Goal: Communication & Community: Share content

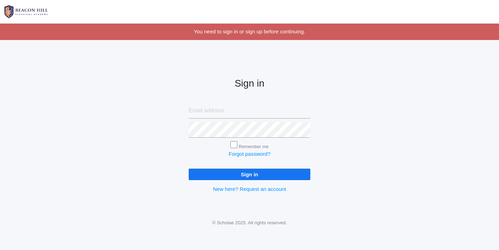
click at [206, 113] on input "email" at bounding box center [250, 111] width 122 height 16
type input "[EMAIL_ADDRESS][DOMAIN_NAME]"
click at [253, 172] on input "Sign in" at bounding box center [250, 174] width 122 height 11
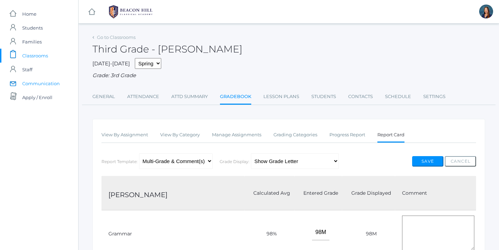
click at [42, 84] on span "Communication" at bounding box center [41, 83] width 38 height 14
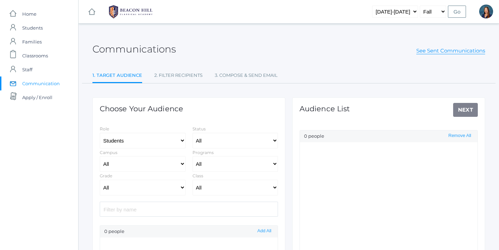
select select "Enrolled"
click at [180, 139] on select "Students Staff" at bounding box center [143, 141] width 86 height 16
select select "1"
click at [100, 133] on select "Students Staff" at bounding box center [143, 141] width 86 height 16
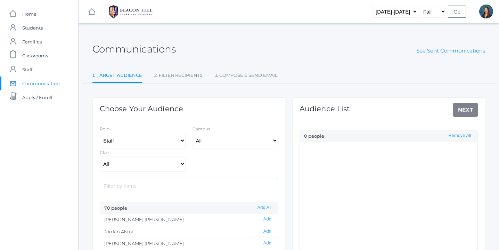
click at [157, 182] on input "search" at bounding box center [189, 185] width 178 height 15
type input "ter"
click at [270, 230] on button "Add" at bounding box center [267, 231] width 12 height 6
click at [181, 140] on select "Students Staff" at bounding box center [143, 141] width 86 height 16
select select "3"
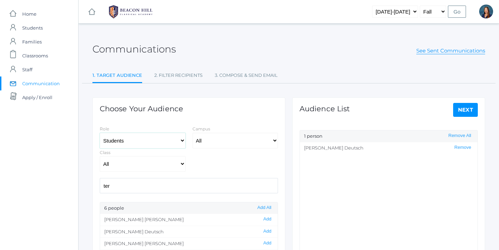
click at [100, 133] on select "Students Staff" at bounding box center [143, 141] width 86 height 16
select select "Enrolled"
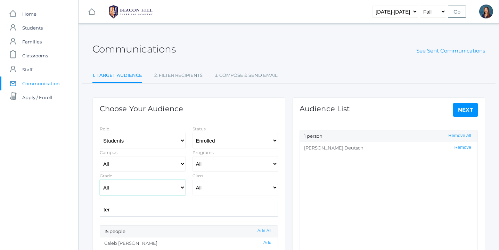
click at [182, 188] on select "All Grammar - Kindergarten - 1st Grade - 2nd Grade - 3rd Grade - 4th Grade - 5t…" at bounding box center [143, 188] width 86 height 16
select select "3"
click at [100, 180] on select "All Grammar - Kindergarten - 1st Grade - 2nd Grade - 3rd Grade - 4th Grade - 5t…" at bounding box center [143, 188] width 86 height 16
click at [272, 187] on select "All 01LA - First Grade Barber 01LA - First Grade Watson 02LA - Second Grade Bal…" at bounding box center [236, 188] width 86 height 16
select select "2028"
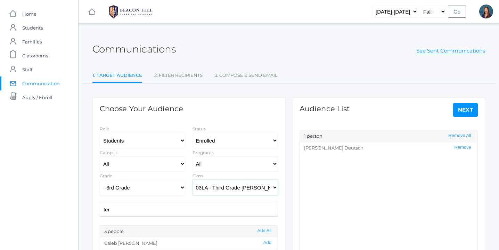
click at [193, 180] on select "All 01LA - First Grade Barber 01LA - First Grade Watson 02LA - Second Grade Bal…" at bounding box center [236, 188] width 86 height 16
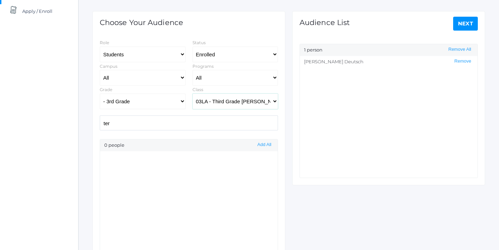
scroll to position [88, 0]
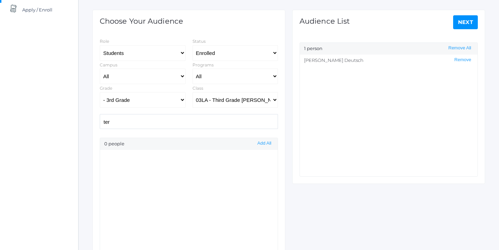
click at [131, 123] on input "ter" at bounding box center [189, 121] width 178 height 15
type input "t"
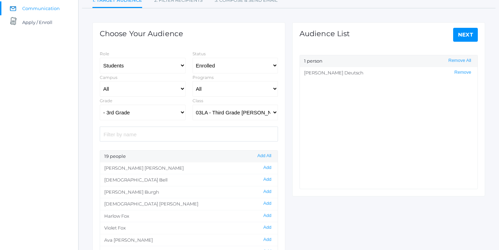
scroll to position [75, 0]
click at [265, 157] on button "Add All" at bounding box center [264, 156] width 18 height 6
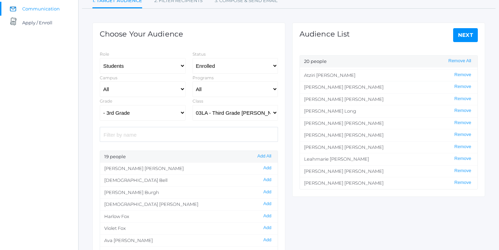
scroll to position [0, 0]
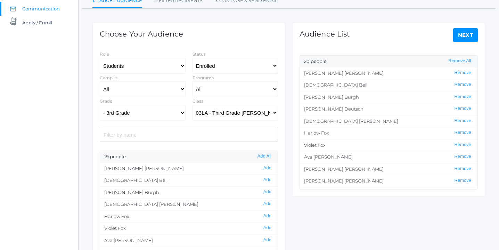
click at [467, 34] on link "Next" at bounding box center [465, 35] width 25 height 14
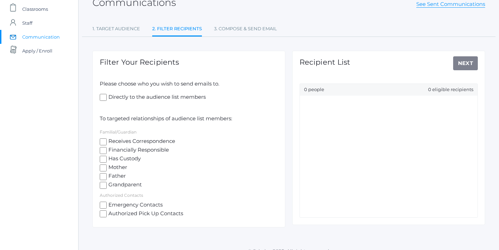
scroll to position [48, 0]
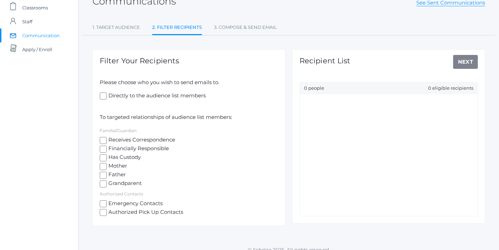
click at [104, 96] on input "Directly to the audience list members" at bounding box center [103, 95] width 7 height 7
checkbox input "true"
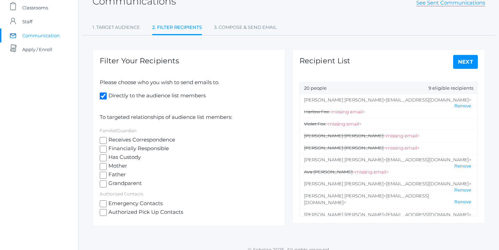
click at [103, 140] on input "Receives Correspondence" at bounding box center [103, 140] width 7 height 7
checkbox input "true"
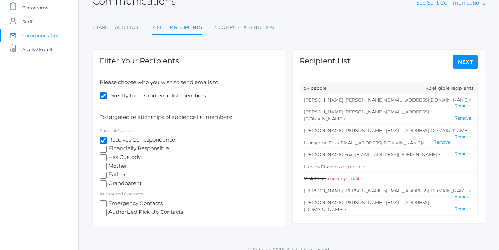
click at [468, 61] on link "Next" at bounding box center [465, 62] width 25 height 14
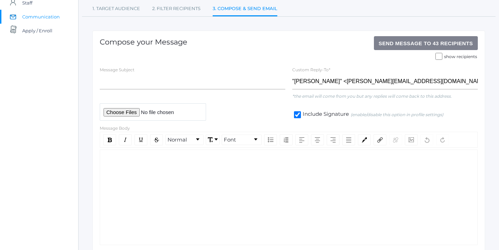
scroll to position [61, 0]
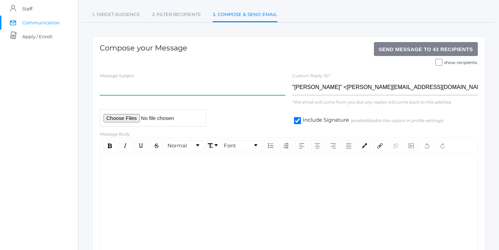
click at [130, 89] on input "text" at bounding box center [193, 88] width 186 height 16
type input "3rd Grade Orientation Information"
click at [147, 172] on div "rdw-wrapper" at bounding box center [289, 203] width 378 height 96
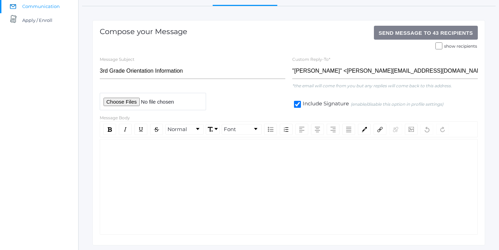
scroll to position [77, 0]
click at [150, 164] on div "rdw-wrapper" at bounding box center [289, 187] width 378 height 96
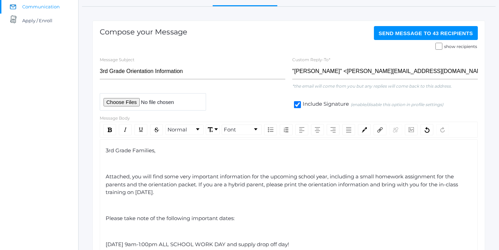
click at [106, 151] on span "3rd Grade Families," at bounding box center [131, 150] width 50 height 7
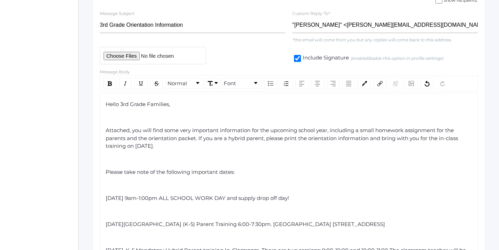
scroll to position [124, 0]
click at [133, 130] on span "Attached, you will find some very important information for the upcoming school…" at bounding box center [283, 137] width 354 height 22
click at [107, 130] on span "Attached, you will find some very important information for the upcoming school…" at bounding box center [283, 137] width 354 height 22
click at [199, 137] on span "Attached, you will find some very important information for the upcoming school…" at bounding box center [283, 137] width 354 height 22
click at [267, 138] on span "Attached, you will find some very important information for the upcoming school…" at bounding box center [283, 137] width 354 height 22
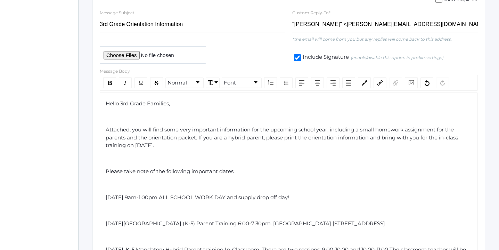
click at [381, 137] on span "Attached, you will find some very important information for the upcoming school…" at bounding box center [283, 137] width 354 height 22
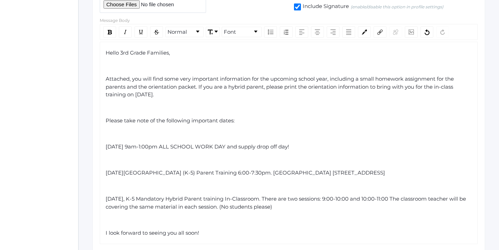
scroll to position [180, 0]
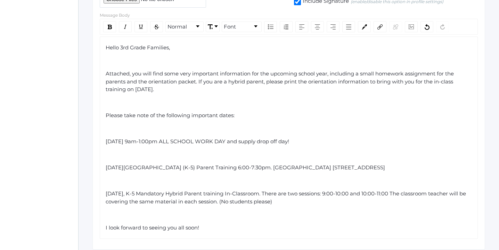
click at [119, 194] on span "Tues., August 26, K-5 Mandatory Hybrid Parent training In-Classroom. There are …" at bounding box center [287, 197] width 362 height 15
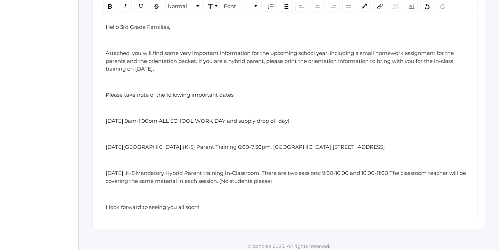
scroll to position [204, 0]
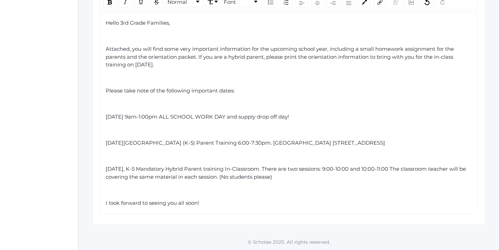
click at [106, 203] on span "I look forward to seeing you all soon!" at bounding box center [152, 202] width 93 height 7
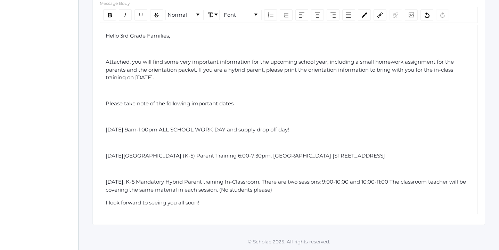
scroll to position [191, 0]
click at [106, 61] on span "Attached, you will find some very important information for the upcoming school…" at bounding box center [281, 69] width 350 height 22
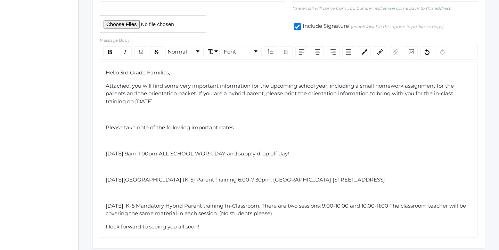
scroll to position [153, 0]
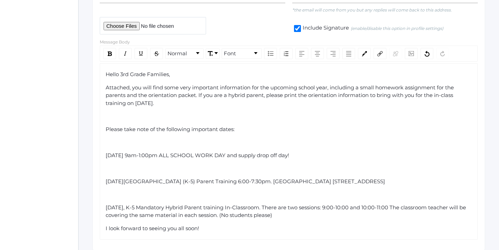
drag, startPoint x: 199, startPoint y: 95, endPoint x: 168, endPoint y: 105, distance: 32.2
click at [168, 105] on span "Attached, you will find some very important information for the upcoming school…" at bounding box center [281, 95] width 350 height 22
click at [109, 52] on img "rdw-inline-control" at bounding box center [110, 53] width 4 height 5
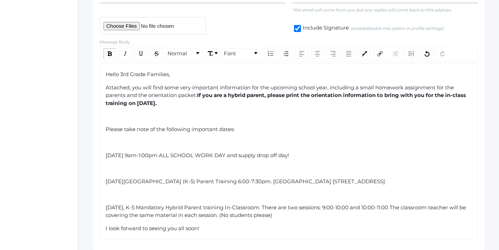
click at [203, 115] on div "rdw-editor" at bounding box center [289, 116] width 367 height 8
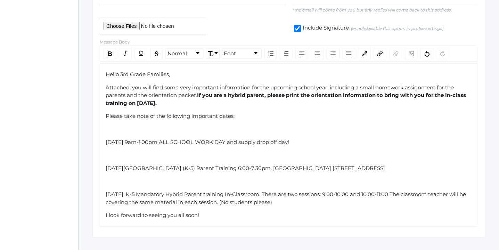
click at [236, 116] on div "Please take note of the following important dates:" at bounding box center [289, 116] width 367 height 8
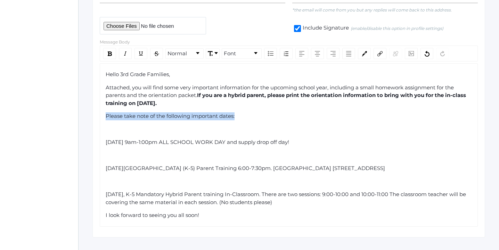
drag, startPoint x: 236, startPoint y: 116, endPoint x: 106, endPoint y: 119, distance: 130.0
click at [106, 119] on div "Please take note of the following important dates:" at bounding box center [289, 116] width 367 height 8
click at [110, 52] on img "rdw-inline-control" at bounding box center [110, 53] width 4 height 5
click at [263, 114] on div "Please take note of the following important dates:" at bounding box center [289, 116] width 367 height 8
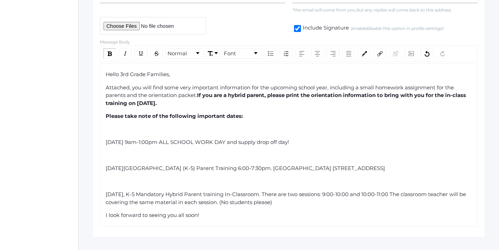
click at [106, 143] on span "Saturday, August 23rd 9am-1:00pm ALL SCHOOL WORK DAY and supply drop off day!" at bounding box center [198, 142] width 184 height 7
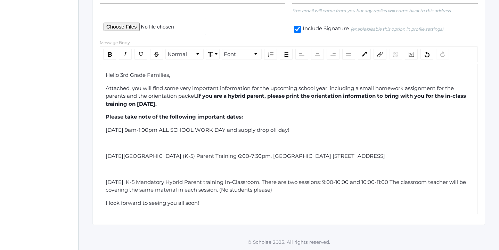
scroll to position [152, 0]
click at [106, 156] on span "Monday, August 25th Mandatory Lower School (K-5) Parent Training 6:00-7:30pm. L…" at bounding box center [245, 156] width 279 height 7
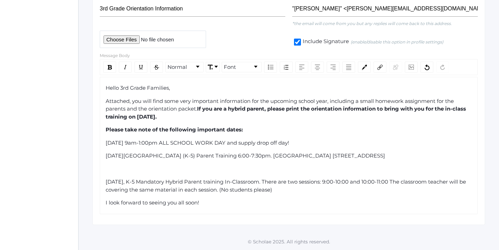
click at [106, 181] on span "Tuesday, August 26, K-5 Mandatory Hybrid Parent training In-Classroom. There ar…" at bounding box center [287, 185] width 362 height 15
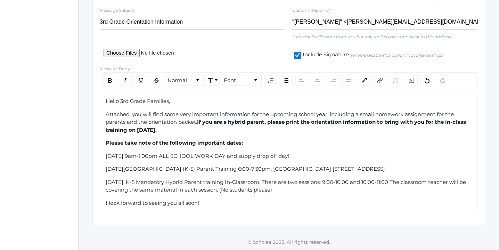
click at [106, 143] on span "Please take note of the following important dates:" at bounding box center [174, 142] width 137 height 7
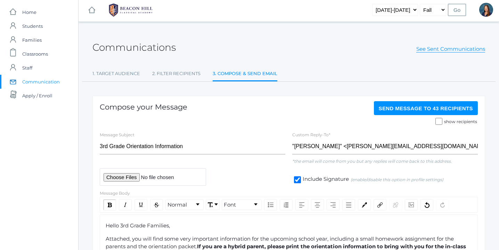
scroll to position [0, 0]
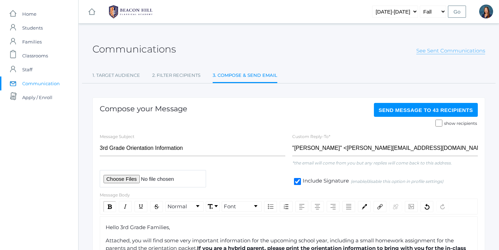
click at [436, 50] on link "See Sent Communications" at bounding box center [450, 50] width 69 height 7
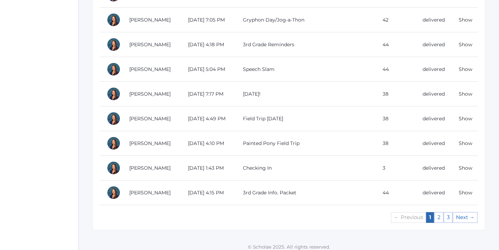
scroll to position [648, 0]
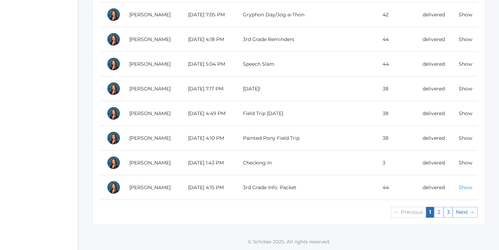
click at [463, 186] on link "Show" at bounding box center [466, 187] width 14 height 6
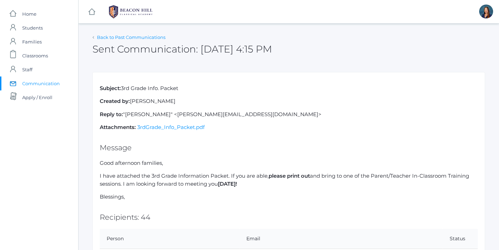
click at [148, 38] on link "Back to Past Communications" at bounding box center [131, 37] width 68 height 6
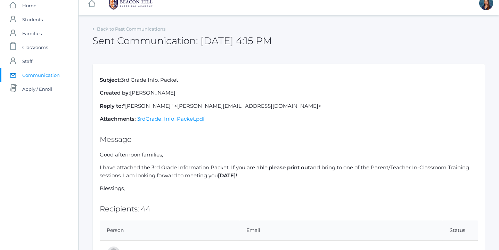
scroll to position [11, 0]
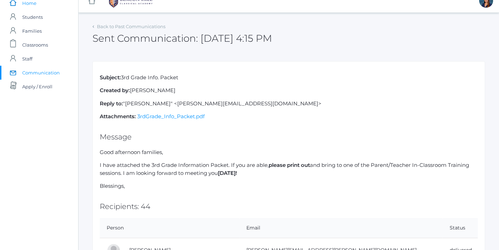
scroll to position [648, 0]
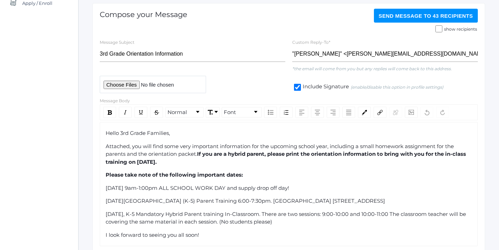
scroll to position [106, 0]
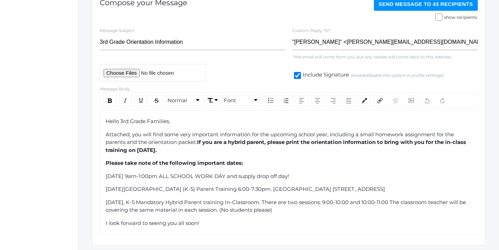
click at [223, 224] on div "I look forward to seeing you all soon!" at bounding box center [289, 223] width 367 height 8
click at [256, 203] on span "Tuesday, August 26, K-5 Mandatory Hybrid Parent training In-Classroom. There ar…" at bounding box center [287, 206] width 362 height 15
click at [422, 202] on span "Tuesday, August 26, K-5 Mandatory Hybrid Parent In-Classroom training. There ar…" at bounding box center [287, 206] width 362 height 15
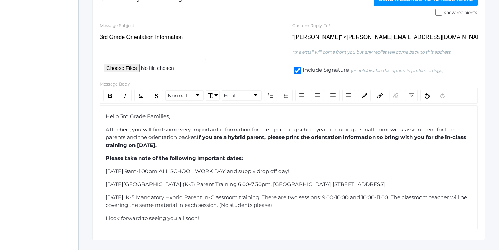
scroll to position [126, 0]
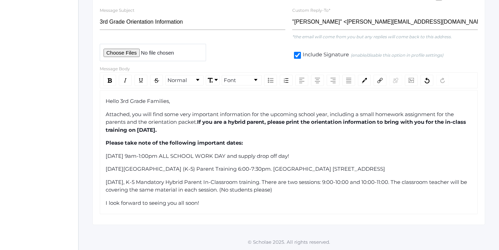
click at [394, 173] on div "Hello 3rd Grade Families, Attached, you will find some very important informati…" at bounding box center [289, 151] width 367 height 109
click at [127, 52] on input "file" at bounding box center [153, 52] width 106 height 17
type input "C:\fakepath\3rd Grade Info.pdf"
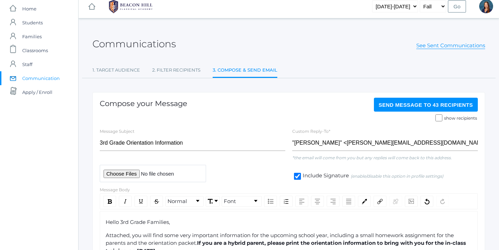
scroll to position [0, 0]
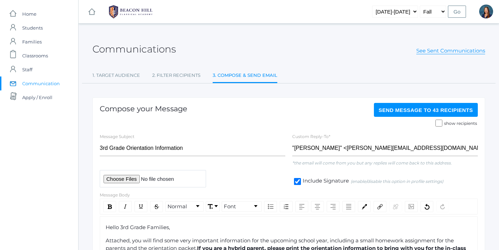
click at [421, 109] on span "Send Message to 43 recipients" at bounding box center [426, 110] width 95 height 6
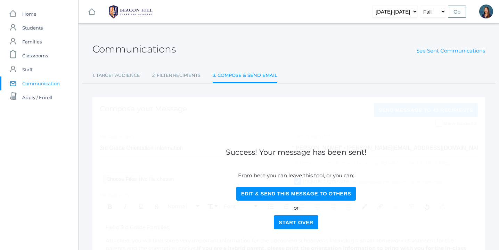
click at [324, 189] on button "Edit & Send this Message to Others" at bounding box center [296, 194] width 120 height 14
select select "Enrolled"
select select "3"
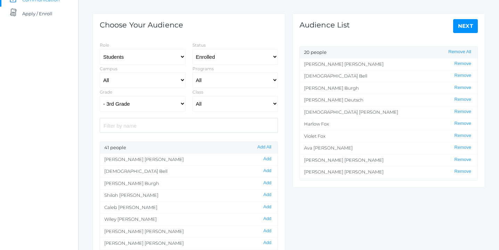
scroll to position [83, 0]
click at [457, 53] on button "Remove All" at bounding box center [459, 53] width 27 height 6
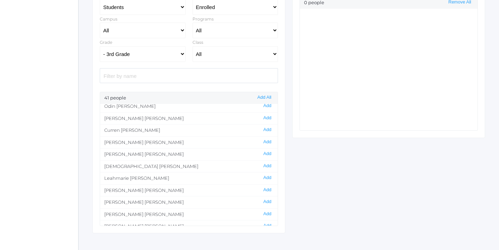
scroll to position [301, 0]
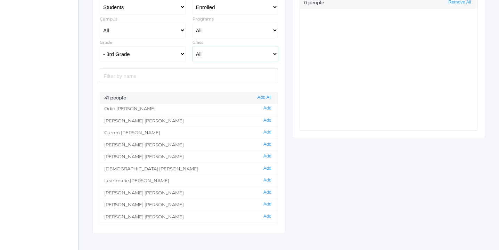
click at [276, 52] on select "All 01LA - First Grade Barber 01LA - First Grade Watson 02LA - Second Grade Bal…" at bounding box center [236, 54] width 86 height 16
select select "2028"
click at [193, 46] on select "All 01LA - First Grade Barber 01LA - First Grade Watson 02LA - Second Grade Bal…" at bounding box center [236, 54] width 86 height 16
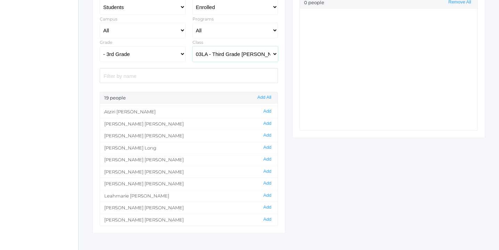
scroll to position [149, 0]
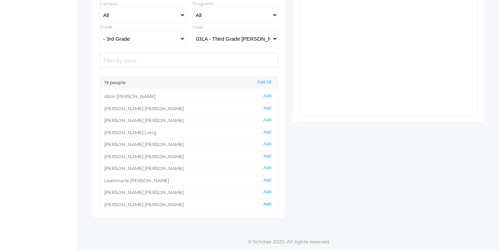
click at [267, 204] on button "Add" at bounding box center [267, 204] width 12 height 6
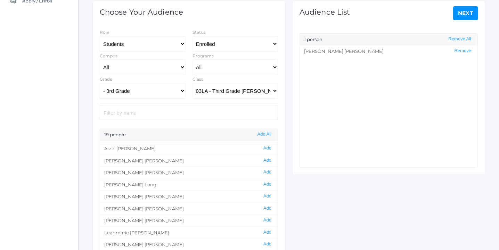
scroll to position [79, 0]
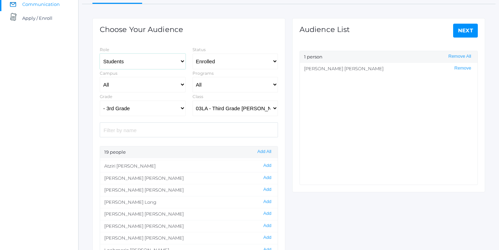
click at [182, 59] on select "Students Staff" at bounding box center [143, 62] width 86 height 16
select select "1"
click at [100, 54] on select "Students Staff" at bounding box center [143, 62] width 86 height 16
select select
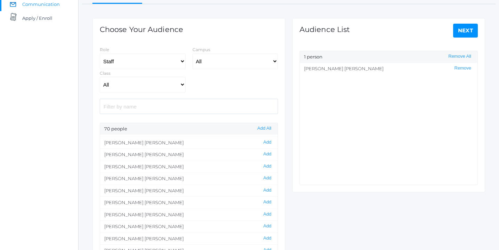
click at [150, 109] on input "search" at bounding box center [189, 106] width 178 height 15
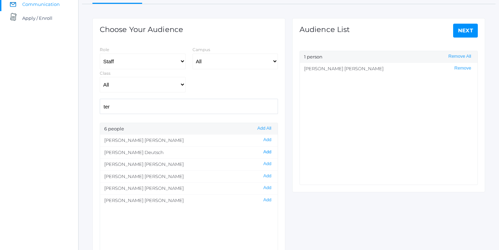
type input "ter"
click at [268, 151] on button "Add" at bounding box center [267, 152] width 12 height 6
click at [470, 32] on link "Next" at bounding box center [465, 31] width 25 height 14
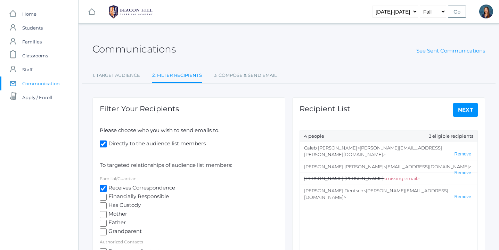
click at [466, 111] on link "Next" at bounding box center [465, 110] width 25 height 14
click at [444, 51] on link "See Sent Communications" at bounding box center [450, 50] width 69 height 7
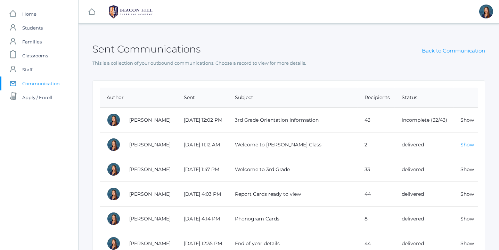
click at [466, 144] on link "Show" at bounding box center [468, 144] width 14 height 6
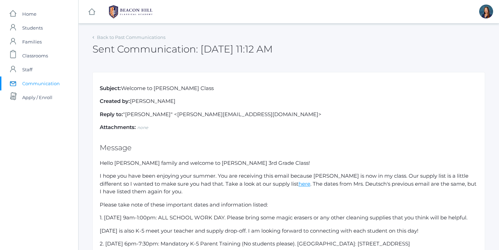
click at [166, 125] on p "Attachments: none" at bounding box center [289, 127] width 378 height 8
click at [168, 138] on div "Subject: Welcome to Mrs. Webster's Class Created by: Lori Webster Reply to: "Lo…" at bounding box center [288, 246] width 393 height 348
click at [144, 37] on link "Back to Past Communications" at bounding box center [131, 37] width 68 height 6
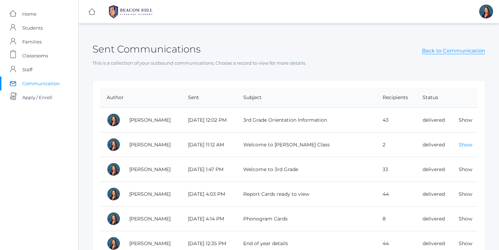
click at [465, 145] on link "Show" at bounding box center [466, 144] width 14 height 6
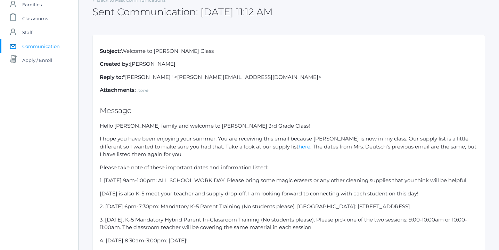
scroll to position [51, 0]
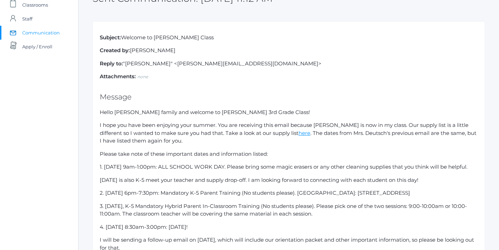
click at [100, 112] on p "Hello Mesick family and welcome to Mrs. Webster's 3rd Grade Class!" at bounding box center [289, 112] width 378 height 8
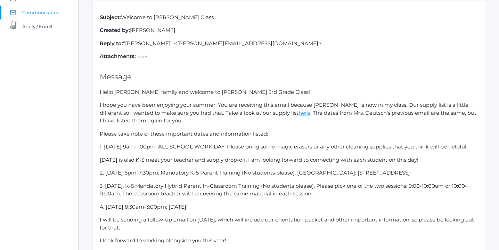
scroll to position [71, 0]
click at [99, 91] on div "Subject: Welcome to Mrs. Webster's Class Created by: Lori Webster Reply to: "Lo…" at bounding box center [288, 175] width 393 height 348
click at [101, 90] on p "Hello Mesick family and welcome to Mrs. Webster's 3rd Grade Class!" at bounding box center [289, 92] width 378 height 8
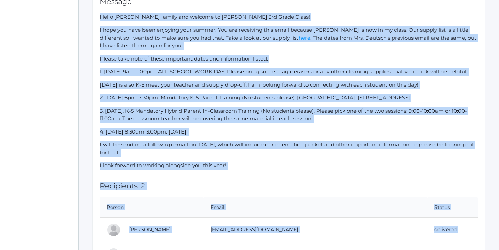
scroll to position [203, 0]
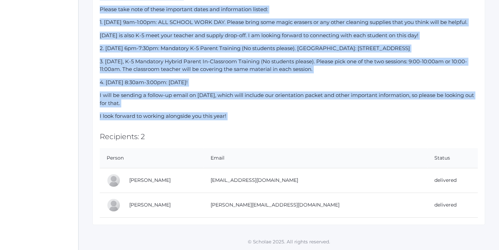
drag, startPoint x: 100, startPoint y: 92, endPoint x: 241, endPoint y: 124, distance: 144.3
click at [241, 124] on div "Subject: Welcome to Mrs. Webster's Class Created by: Lori Webster Reply to: "Lo…" at bounding box center [288, 51] width 393 height 348
copy div "Hello Mesick family and welcome to Mrs. Webster's 3rd Grade Class! I hope you h…"
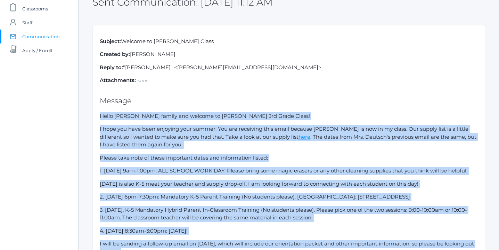
scroll to position [0, 0]
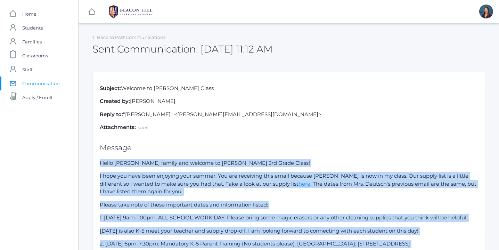
click at [306, 163] on p "Hello Mesick family and welcome to Mrs. Webster's 3rd Grade Class!" at bounding box center [289, 163] width 378 height 8
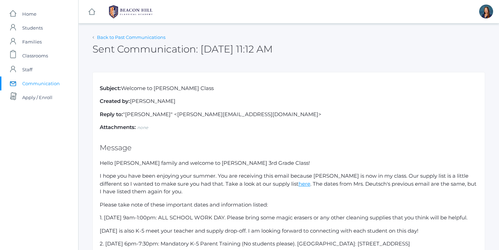
click at [141, 38] on link "Back to Past Communications" at bounding box center [131, 37] width 68 height 6
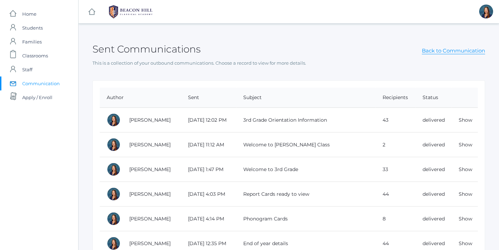
click at [40, 82] on span "Communication" at bounding box center [41, 83] width 38 height 14
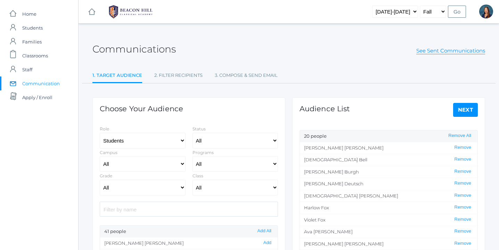
select select "Enrolled"
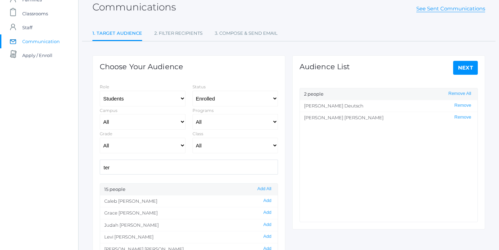
scroll to position [43, 0]
click at [467, 67] on link "Next" at bounding box center [465, 67] width 25 height 14
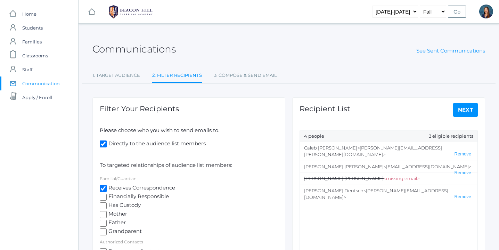
click at [464, 106] on link "Next" at bounding box center [465, 110] width 25 height 14
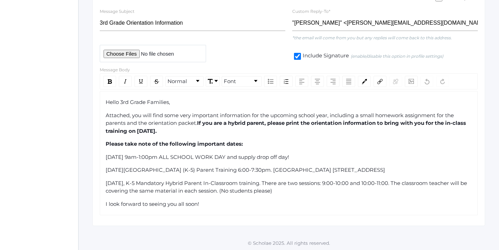
scroll to position [126, 0]
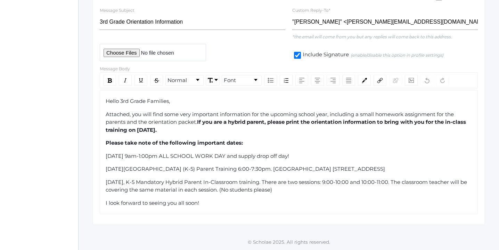
click at [207, 202] on div "I look forward to seeing you all soon!" at bounding box center [289, 203] width 367 height 8
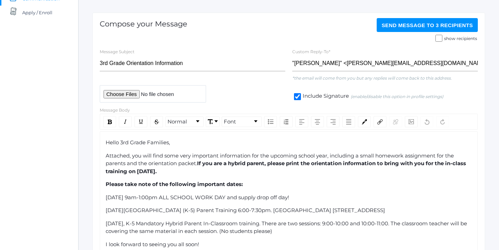
scroll to position [0, 0]
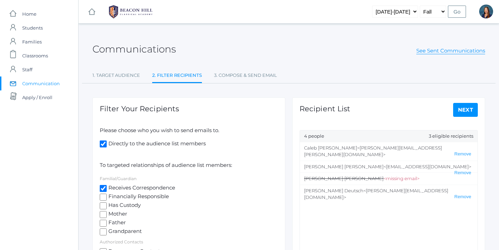
select select "Enrolled"
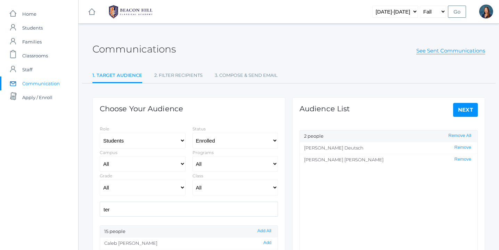
scroll to position [43, 0]
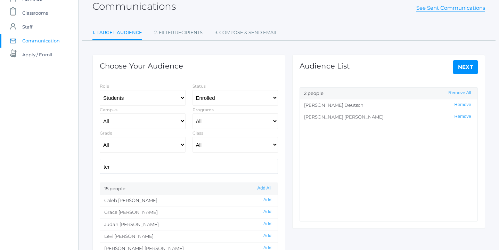
click at [31, 39] on span "Communication" at bounding box center [41, 41] width 38 height 14
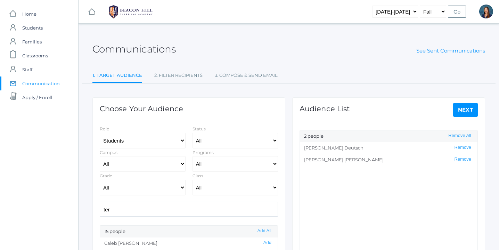
select select "Enrolled"
click at [469, 109] on link "Next" at bounding box center [465, 110] width 25 height 14
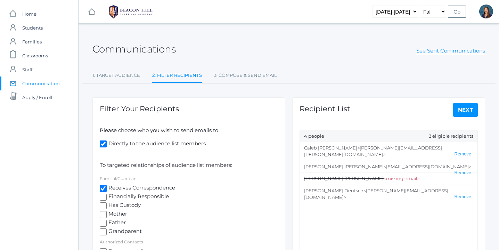
click at [470, 109] on link "Next" at bounding box center [465, 110] width 25 height 14
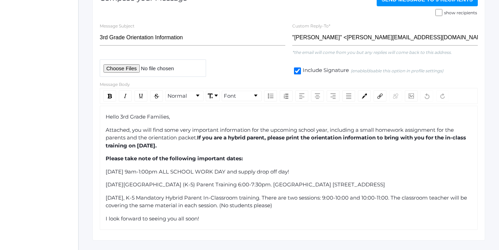
scroll to position [126, 0]
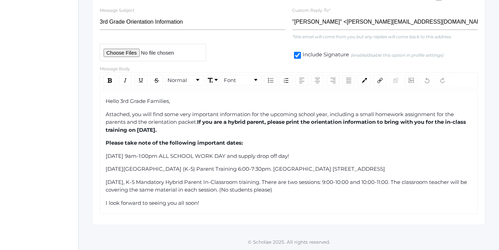
click at [205, 205] on div "I look forward to seeing you all soon!" at bounding box center [289, 203] width 367 height 8
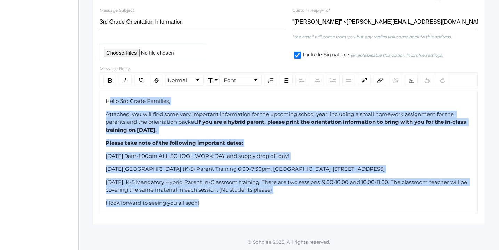
drag, startPoint x: 205, startPoint y: 205, endPoint x: 111, endPoint y: 97, distance: 143.6
click at [110, 97] on div "Hello 3rd Grade Families, Attached, you will find some very important informati…" at bounding box center [289, 152] width 378 height 124
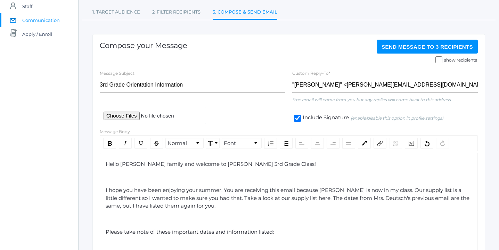
scroll to position [0, 0]
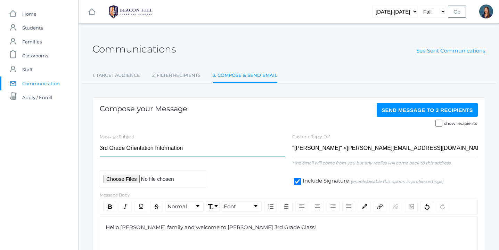
click at [187, 150] on input "3rd Grade Orientation Information" at bounding box center [193, 148] width 186 height 16
type input "3"
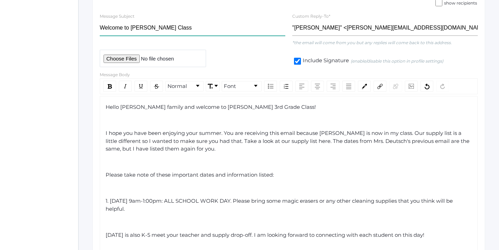
scroll to position [122, 0]
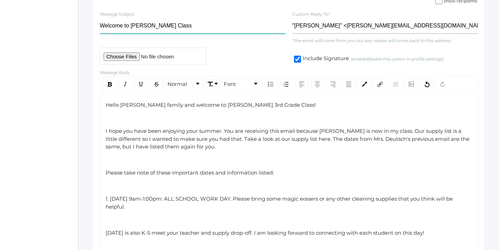
type input "Welcome to Mrs. Webster's Class"
click at [138, 105] on span "Hello Mesick family and welcome to Mrs. Webster's 3rd Grade Class!" at bounding box center [211, 104] width 210 height 7
click at [345, 131] on span "I hope you have been enjoying your summer. You are receiving this email because…" at bounding box center [288, 139] width 365 height 22
click at [294, 139] on span "I hope you have been enjoying your summer. You are receiving this email because…" at bounding box center [288, 139] width 365 height 22
drag, startPoint x: 294, startPoint y: 139, endPoint x: 284, endPoint y: 139, distance: 10.8
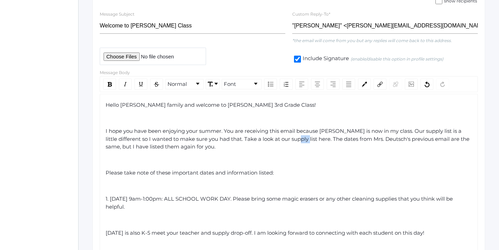
click at [283, 139] on span "I hope you have been enjoying your summer. You are receiving this email because…" at bounding box center [288, 139] width 365 height 22
click at [381, 84] on img "rdw-link-control" at bounding box center [379, 84] width 5 height 5
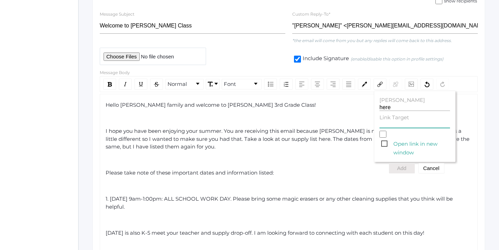
click at [397, 125] on input "Link Target" at bounding box center [415, 124] width 71 height 7
paste input "https://share.google/ID1YbyrJ42p96M5iK"
click at [385, 144] on span "Open link in new window" at bounding box center [415, 143] width 69 height 9
type input "https://share.google/ID1YbyrJ42p96M5iK"
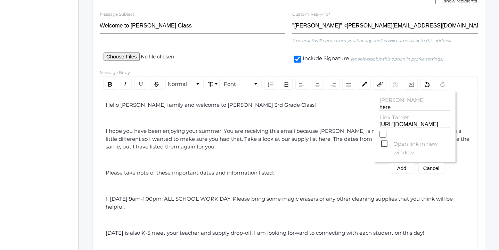
click at [385, 138] on input "Open link in new window" at bounding box center [383, 134] width 7 height 7
checkbox input "true"
click at [405, 170] on button "Add" at bounding box center [402, 168] width 26 height 10
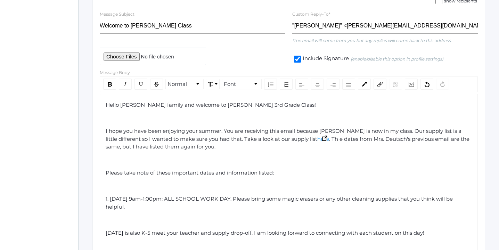
click at [322, 139] on img "rdw-editor" at bounding box center [324, 138] width 5 height 5
click at [306, 139] on span ". Th e dates from Mrs. Deutsch's previous email are the same, but I have listed…" at bounding box center [288, 143] width 365 height 15
click at [106, 173] on span "Please take note of these important dates and information listed:" at bounding box center [190, 172] width 168 height 7
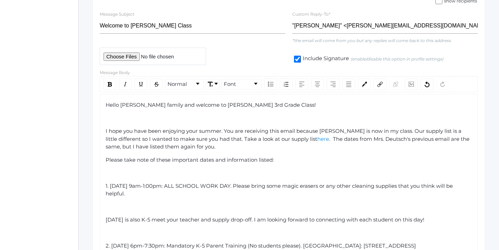
click at [105, 220] on div "Hello Smith family and welcome to Mrs. Webster's 3rd Grade Class! I hope you ha…" at bounding box center [289, 248] width 378 height 309
click at [105, 219] on div "Hello Smith family and welcome to Mrs. Webster's 3rd Grade Class! I hope you ha…" at bounding box center [289, 248] width 378 height 309
click at [106, 219] on span "Saturday, August 23rd is also K-5 meet your teacher and supply drop-off. I am l…" at bounding box center [265, 219] width 319 height 7
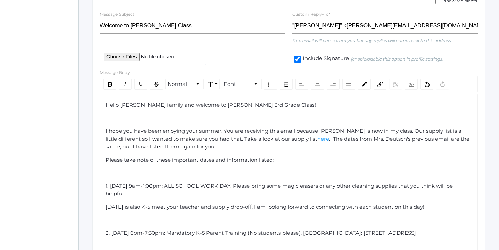
click at [106, 233] on span "2. Monday, August 25th 6pm-7:30pm: Mandatory K-5 Parent Training (No students p…" at bounding box center [261, 232] width 310 height 7
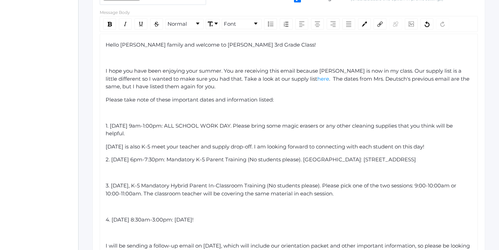
scroll to position [187, 0]
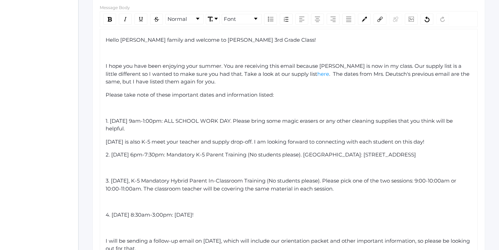
click at [106, 181] on span "3. Tuesday, August 26th, K-5 Mandatory Hybrid Parent In-Classroom Training (No …" at bounding box center [282, 184] width 352 height 15
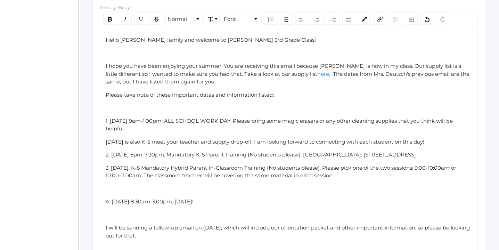
click at [106, 203] on span "4. Thursday, August 28th 8:30am-3:00pm: First Day of School!" at bounding box center [150, 201] width 88 height 7
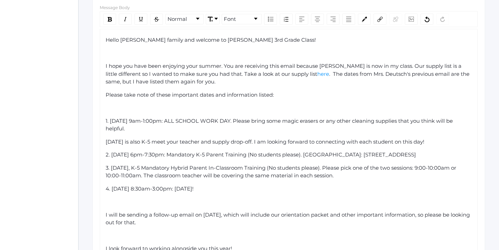
click at [105, 95] on div "Hello Smith family and welcome to Mrs. Webster's 3rd Grade Class! I hope you ha…" at bounding box center [289, 157] width 378 height 257
click at [106, 95] on span "Please take note of these important dates and information listed:" at bounding box center [190, 94] width 168 height 7
click at [106, 106] on div "rdw-editor" at bounding box center [289, 108] width 367 height 8
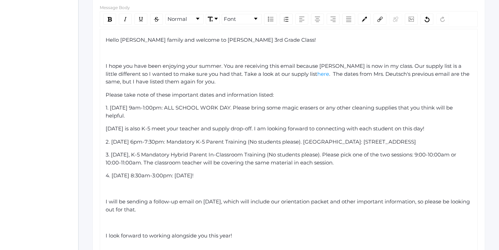
click at [106, 236] on span "I look forward to working alongside you this year!" at bounding box center [169, 235] width 127 height 7
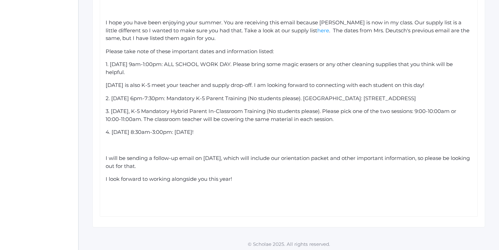
scroll to position [233, 0]
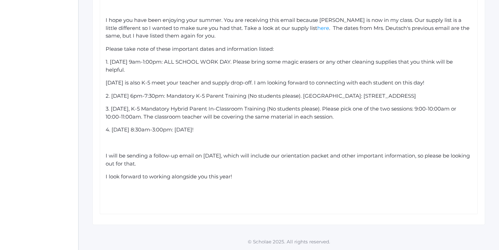
click at [209, 202] on div "rdw-editor" at bounding box center [289, 203] width 367 height 8
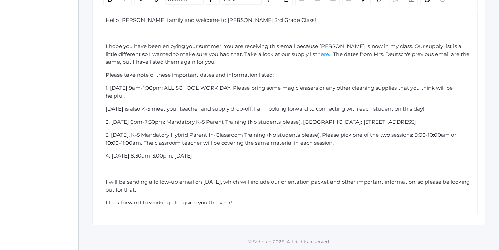
scroll to position [207, 0]
click at [234, 182] on span "I will be sending a follow-up email on August 13th, which will include our orie…" at bounding box center [289, 185] width 366 height 15
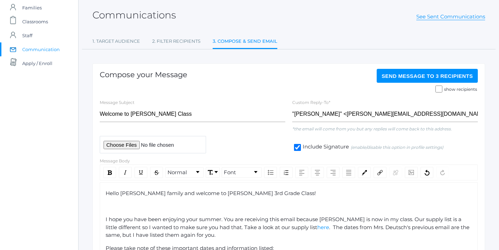
scroll to position [33, 0]
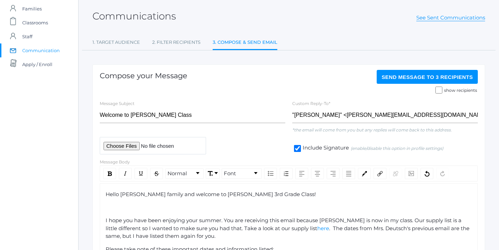
click at [408, 75] on span "Send Message to 3 recipients" at bounding box center [427, 77] width 91 height 6
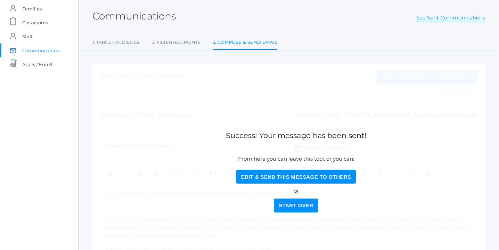
click at [257, 177] on button "Edit & Send this Message to Others" at bounding box center [296, 177] width 120 height 14
select select "Enrolled"
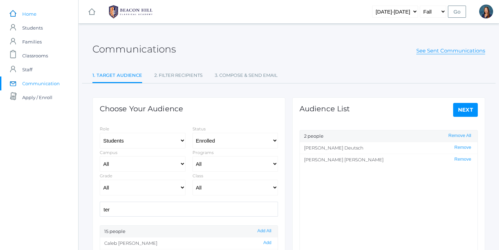
click at [30, 14] on span "Home" at bounding box center [29, 14] width 14 height 14
